Goal: Information Seeking & Learning: Find contact information

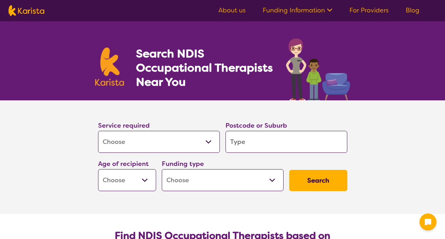
select select "[MEDICAL_DATA]"
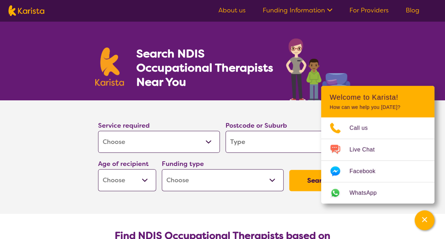
click at [246, 139] on input "search" at bounding box center [287, 142] width 122 height 22
type input "d"
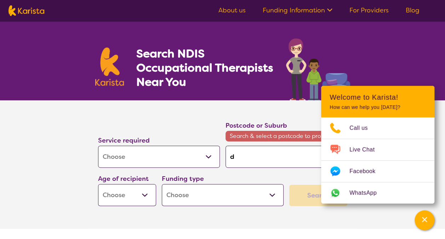
type input "du"
type input "dun"
type input "dund"
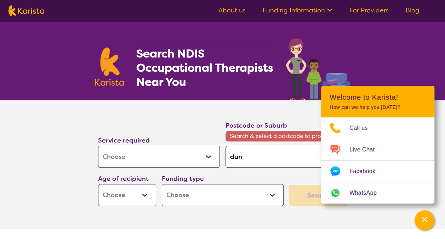
type input "dund"
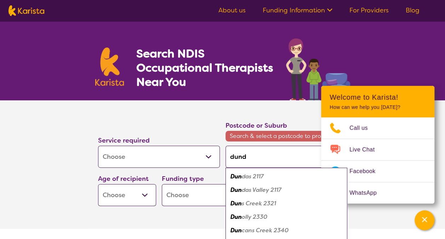
type input "[PERSON_NAME]"
type input "dundas"
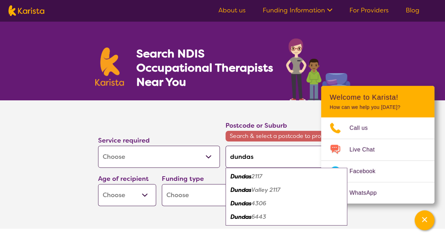
click at [245, 190] on em "Dundas" at bounding box center [241, 189] width 21 height 7
type input "2117"
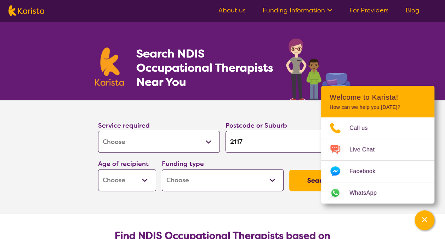
click at [136, 174] on select "Early Childhood - 0 to 9 Child - 10 to 11 Adolescent - 12 to 17 Adult - 18 to 6…" at bounding box center [127, 180] width 58 height 22
click at [167, 175] on select "Home Care Package (HCP) National Disability Insurance Scheme (NDIS) I don't know" at bounding box center [223, 180] width 122 height 22
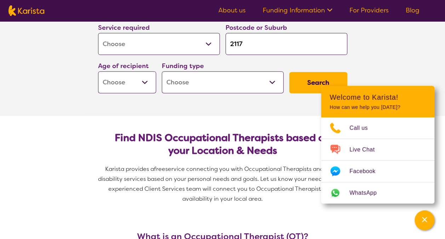
scroll to position [98, 0]
click at [216, 78] on select "Home Care Package (HCP) National Disability Insurance Scheme (NDIS) I don't know" at bounding box center [223, 82] width 122 height 22
select select "NDIS"
click at [162, 71] on select "Home Care Package (HCP) National Disability Insurance Scheme (NDIS) I don't know" at bounding box center [223, 82] width 122 height 22
select select "NDIS"
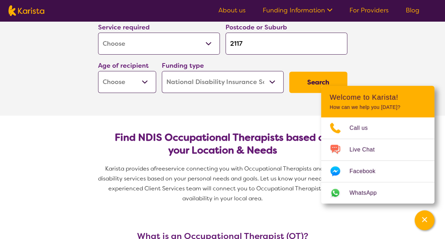
click at [173, 120] on section "Find NDIS Occupational Therapists based on your Location & Needs Karista provid…" at bounding box center [223, 165] width 272 height 99
click at [131, 81] on select "Early Childhood - 0 to 9 Child - 10 to 11 Adolescent - 12 to 17 Adult - 18 to 6…" at bounding box center [127, 82] width 58 height 22
select select "EC"
click at [98, 71] on select "Early Childhood - 0 to 9 Child - 10 to 11 Adolescent - 12 to 17 Adult - 18 to 6…" at bounding box center [127, 82] width 58 height 22
select select "EC"
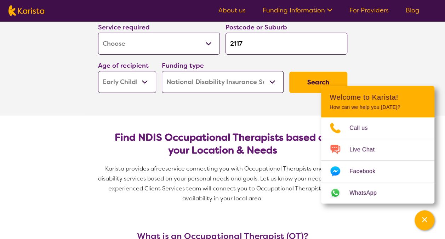
click at [176, 118] on section "Find NDIS Occupational Therapists based on your Location & Needs Karista provid…" at bounding box center [223, 165] width 272 height 99
click at [308, 82] on button "Search" at bounding box center [318, 82] width 58 height 21
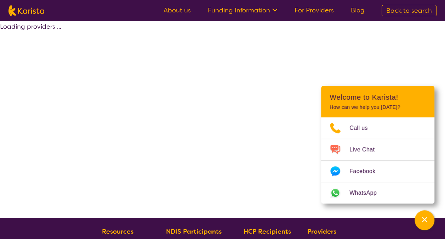
select select "by_score"
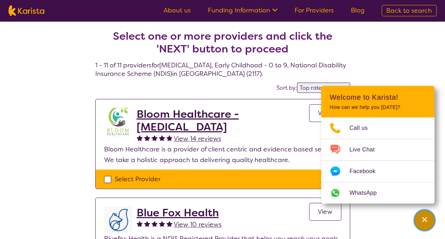
click at [425, 216] on icon "Channel Menu" at bounding box center [424, 219] width 7 height 7
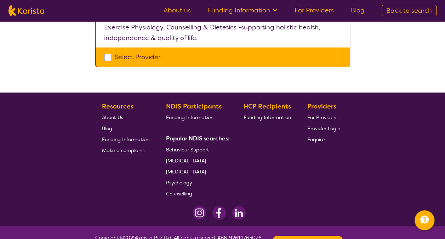
scroll to position [1126, 0]
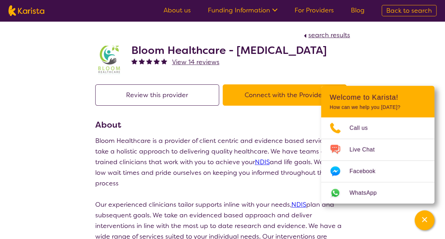
scroll to position [49, 0]
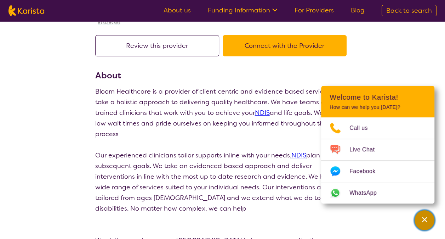
click at [421, 221] on div "Channel Menu" at bounding box center [425, 220] width 14 height 16
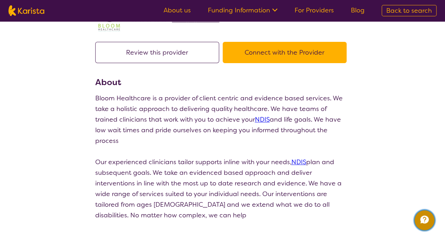
scroll to position [0, 0]
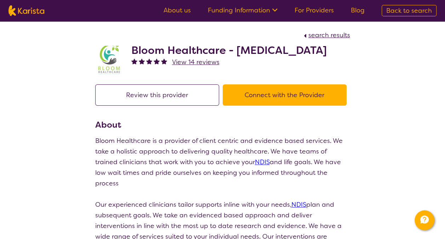
click at [130, 47] on div "Bloom Healthcare - Occupational Therapy View 14 reviews" at bounding box center [222, 57] width 255 height 35
drag, startPoint x: 179, startPoint y: 64, endPoint x: 128, endPoint y: 51, distance: 52.6
click at [128, 51] on div "Bloom Healthcare - Occupational Therapy View 14 reviews" at bounding box center [222, 57] width 255 height 35
copy h2 "Bloom Healthcare - [MEDICAL_DATA]"
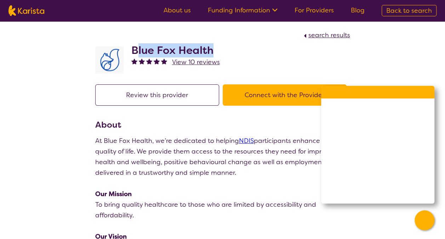
drag, startPoint x: 138, startPoint y: 48, endPoint x: 223, endPoint y: 47, distance: 85.1
click at [223, 47] on div "Blue Fox Health View 10 reviews" at bounding box center [222, 57] width 255 height 35
click at [220, 48] on div "Blue Fox Health View 10 reviews" at bounding box center [222, 57] width 255 height 35
drag, startPoint x: 213, startPoint y: 49, endPoint x: 131, endPoint y: 43, distance: 82.1
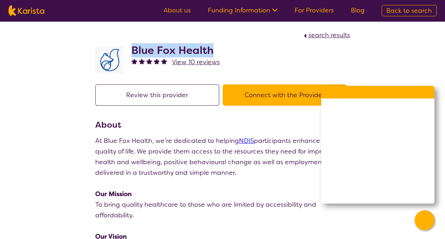
click at [131, 43] on div "Blue Fox Health View 10 reviews" at bounding box center [222, 57] width 255 height 35
copy h2 "Blue Fox Health"
